Goal: Find contact information: Find contact information

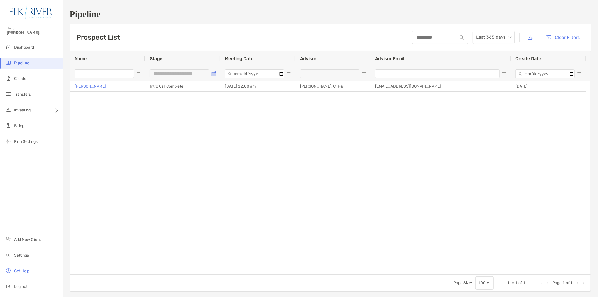
click at [213, 71] on span "Open Filter Menu" at bounding box center [213, 73] width 4 height 4
click at [237, 117] on div "Discovery Meeting Complete" at bounding box center [244, 116] width 42 height 5
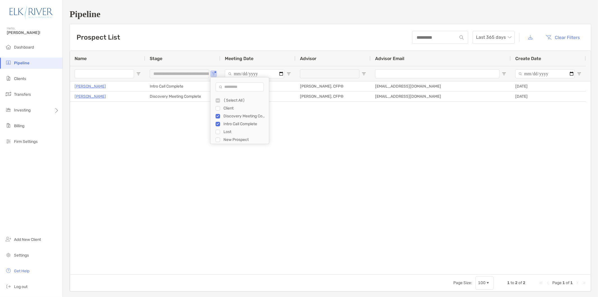
click at [231, 138] on div "New Prospect" at bounding box center [244, 139] width 42 height 5
type input "**********"
click at [182, 150] on div "Dane Gilmore Intro Call Complete 08/27/2025 - 12:00 am Corey Gragg, CFP® cgragg…" at bounding box center [330, 177] width 521 height 193
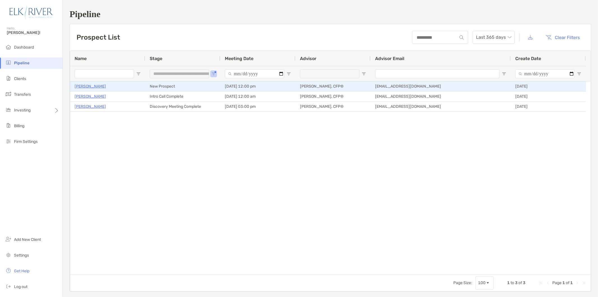
click at [83, 87] on p "[PERSON_NAME]" at bounding box center [90, 86] width 31 height 7
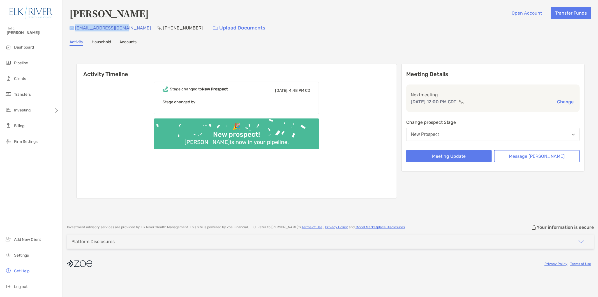
drag, startPoint x: 126, startPoint y: 26, endPoint x: 72, endPoint y: 27, distance: 54.7
click at [72, 27] on div "dkosberg88@gmail.com (314) 852-1290 Upload Documents" at bounding box center [331, 28] width 522 height 12
click at [201, 46] on div "David Kosberg Open Account Transfer Funds dkosberg88@gmail.com (314) 852-1290 U…" at bounding box center [330, 109] width 535 height 219
drag, startPoint x: 126, startPoint y: 26, endPoint x: 76, endPoint y: 27, distance: 49.9
click at [76, 27] on div "dkosberg88@gmail.com (314) 852-1290 Upload Documents" at bounding box center [331, 28] width 522 height 12
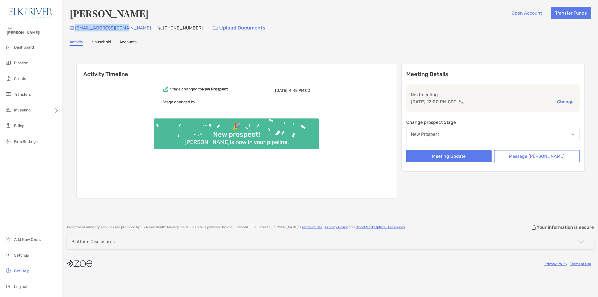
copy p "[EMAIL_ADDRESS][DOMAIN_NAME]"
